Goal: Use online tool/utility: Utilize a website feature to perform a specific function

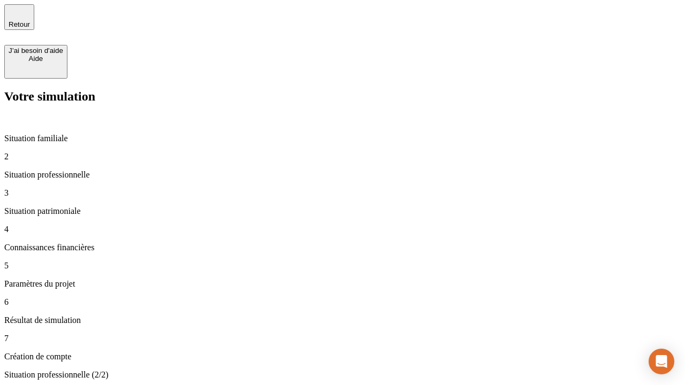
type input "30 000"
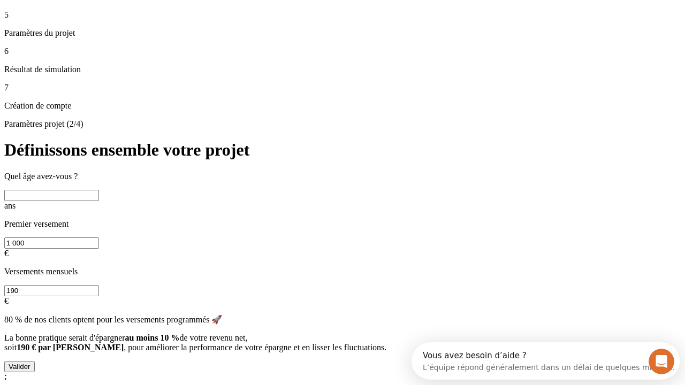
scroll to position [10, 0]
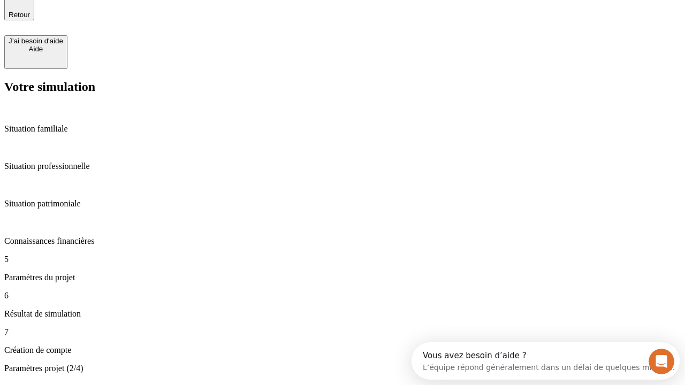
type input "25"
type input "1 000"
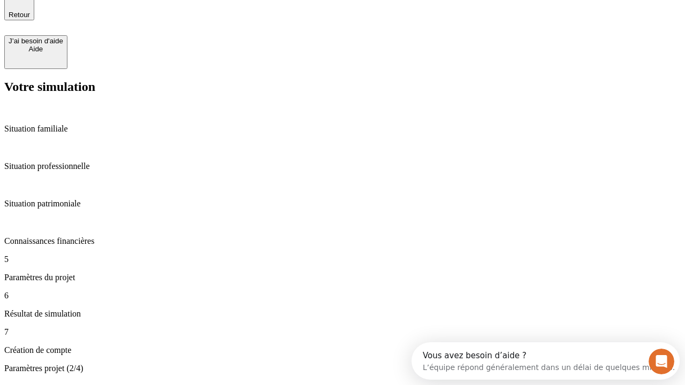
type input "640"
